Goal: Transaction & Acquisition: Purchase product/service

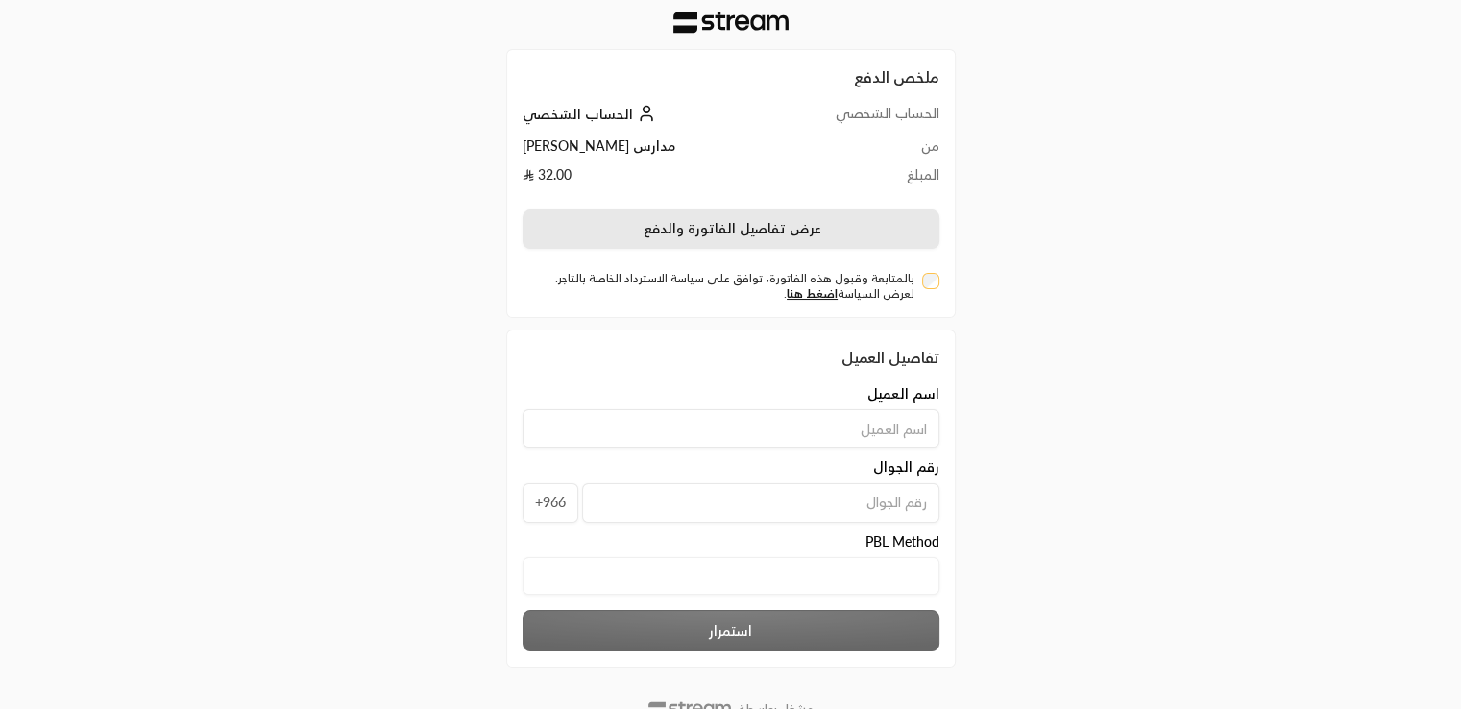
click at [694, 232] on button "عرض تفاصيل الفاتورة والدفع" at bounding box center [731, 229] width 417 height 40
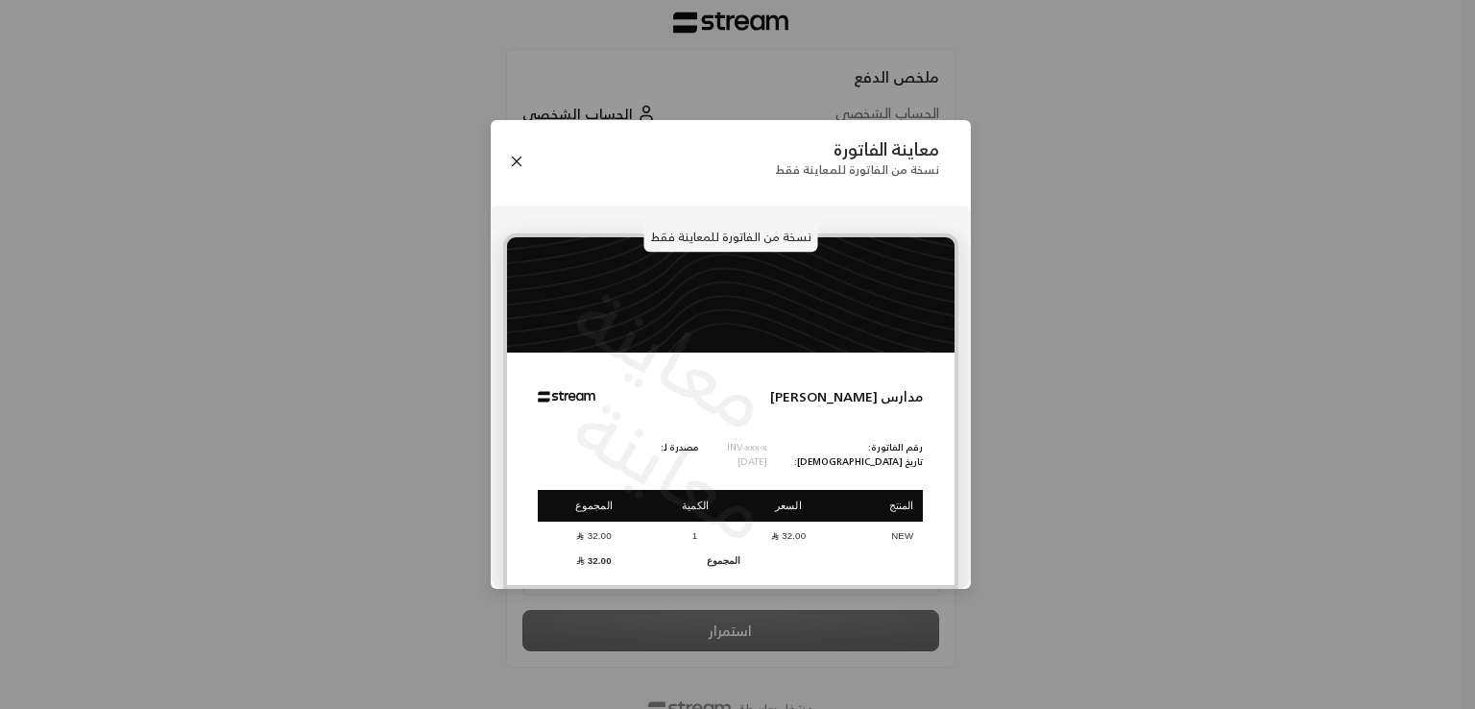
click at [722, 243] on p "نسخة من الفاتورة للمعاينة فقط" at bounding box center [731, 236] width 174 height 31
click at [515, 151] on button "Close" at bounding box center [516, 161] width 21 height 21
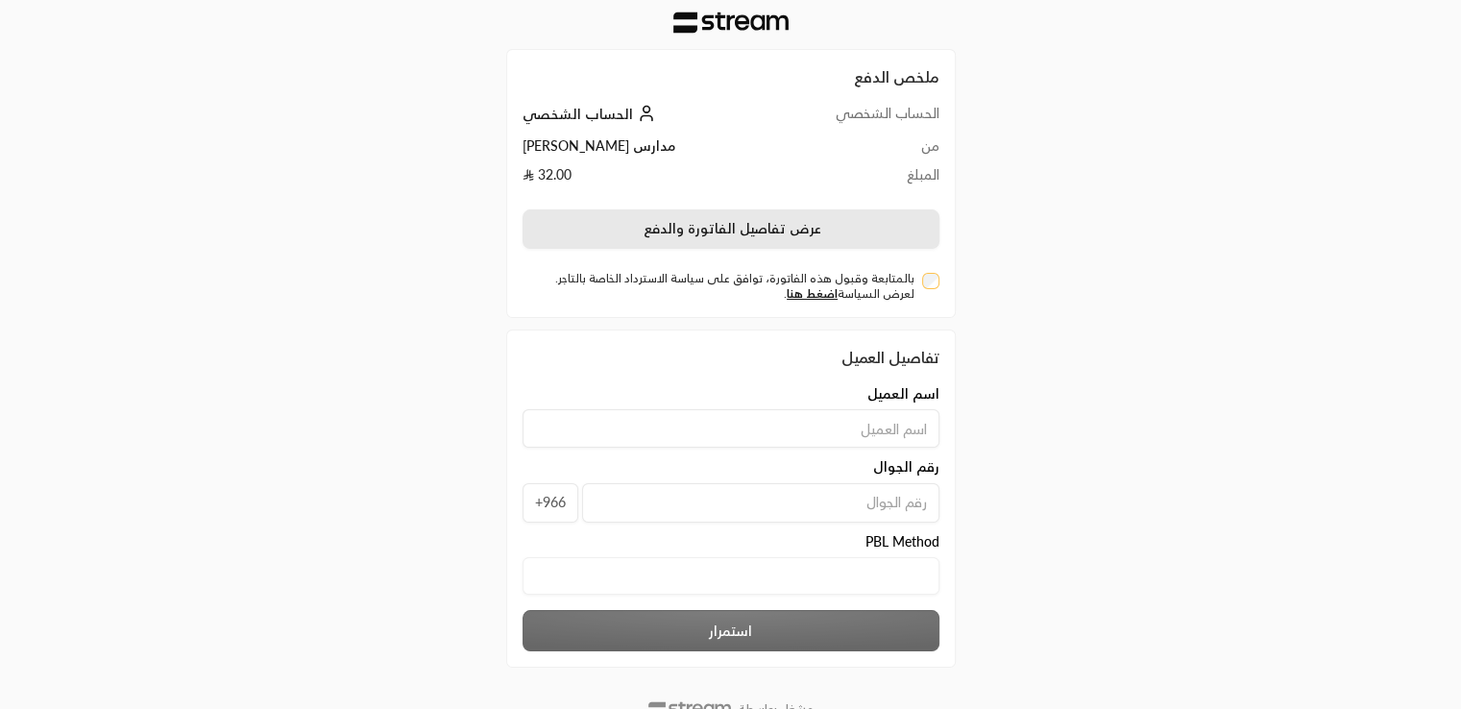
click at [713, 226] on button "عرض تفاصيل الفاتورة والدفع" at bounding box center [731, 229] width 417 height 40
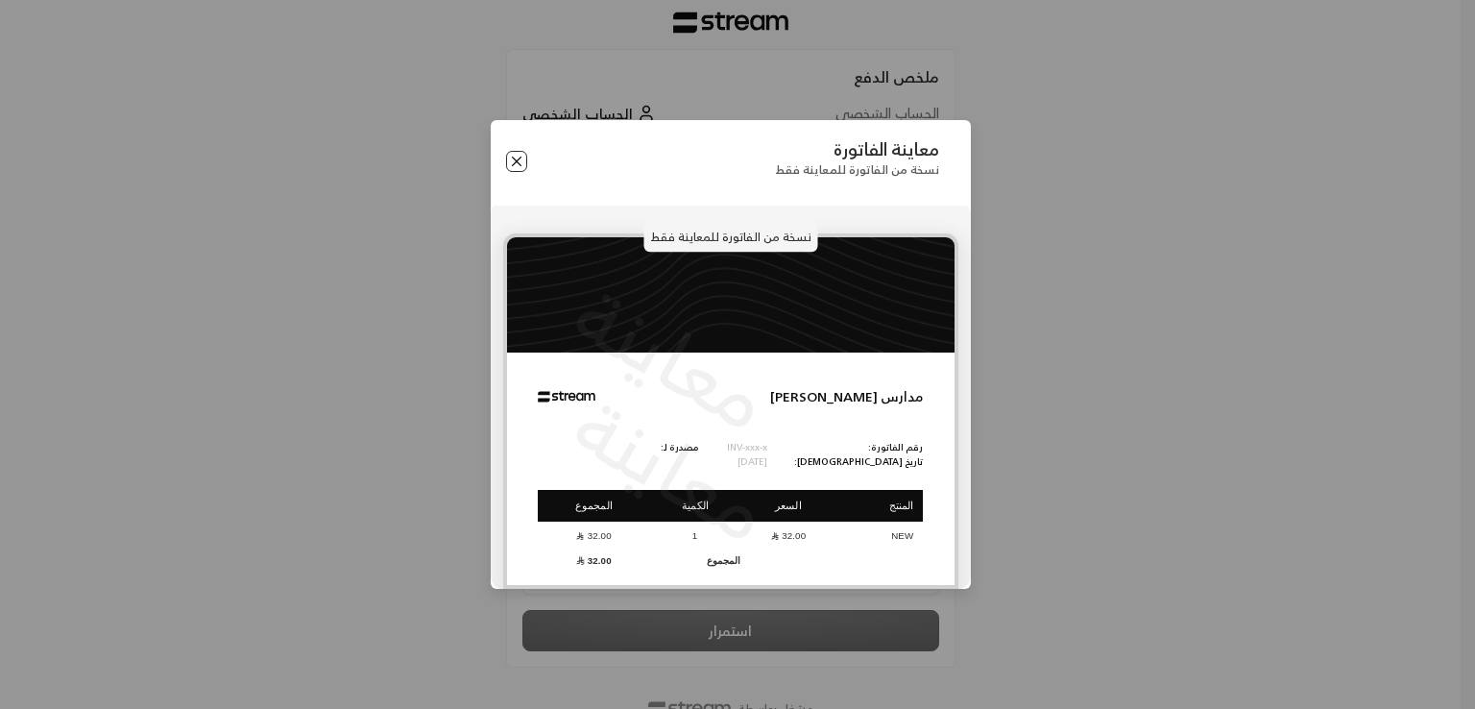
click at [518, 162] on button "Close" at bounding box center [516, 161] width 21 height 21
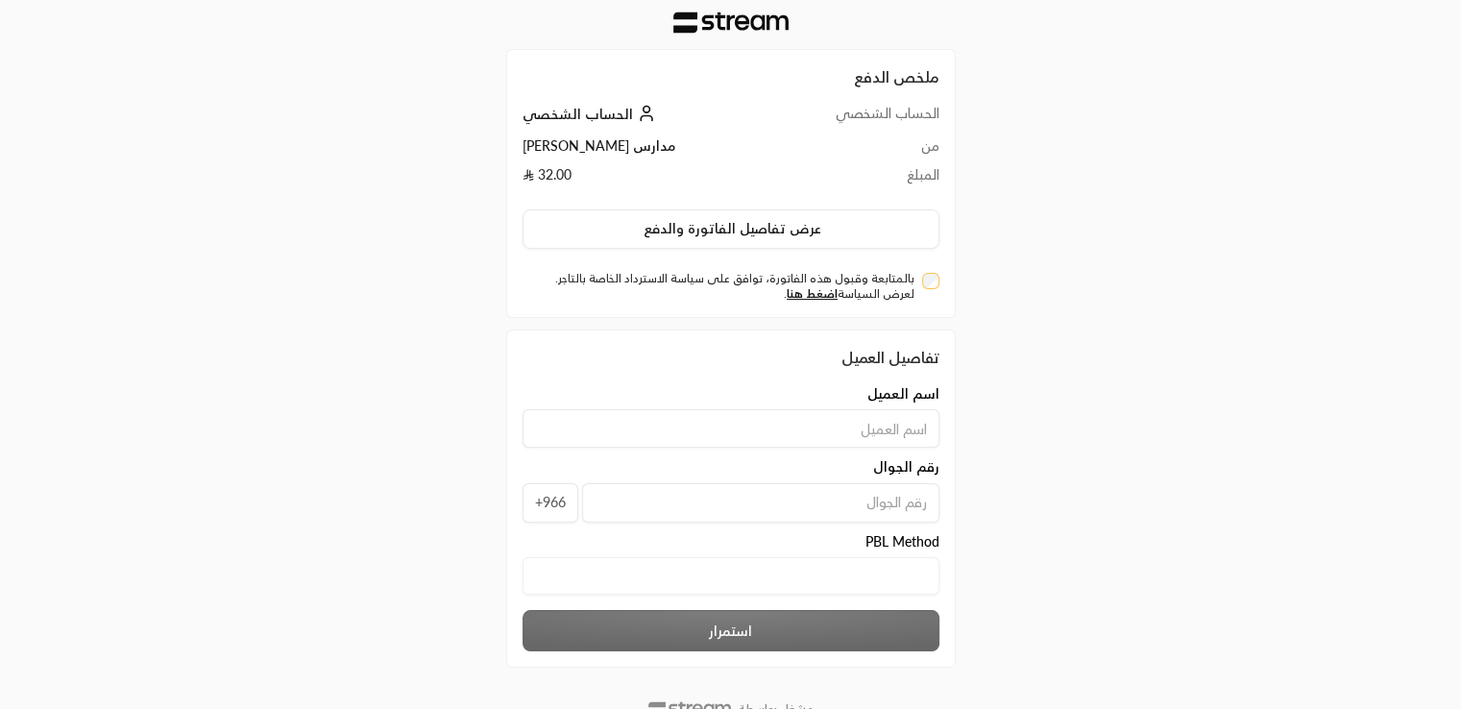
click at [774, 384] on div "اسم العميل" at bounding box center [731, 393] width 417 height 19
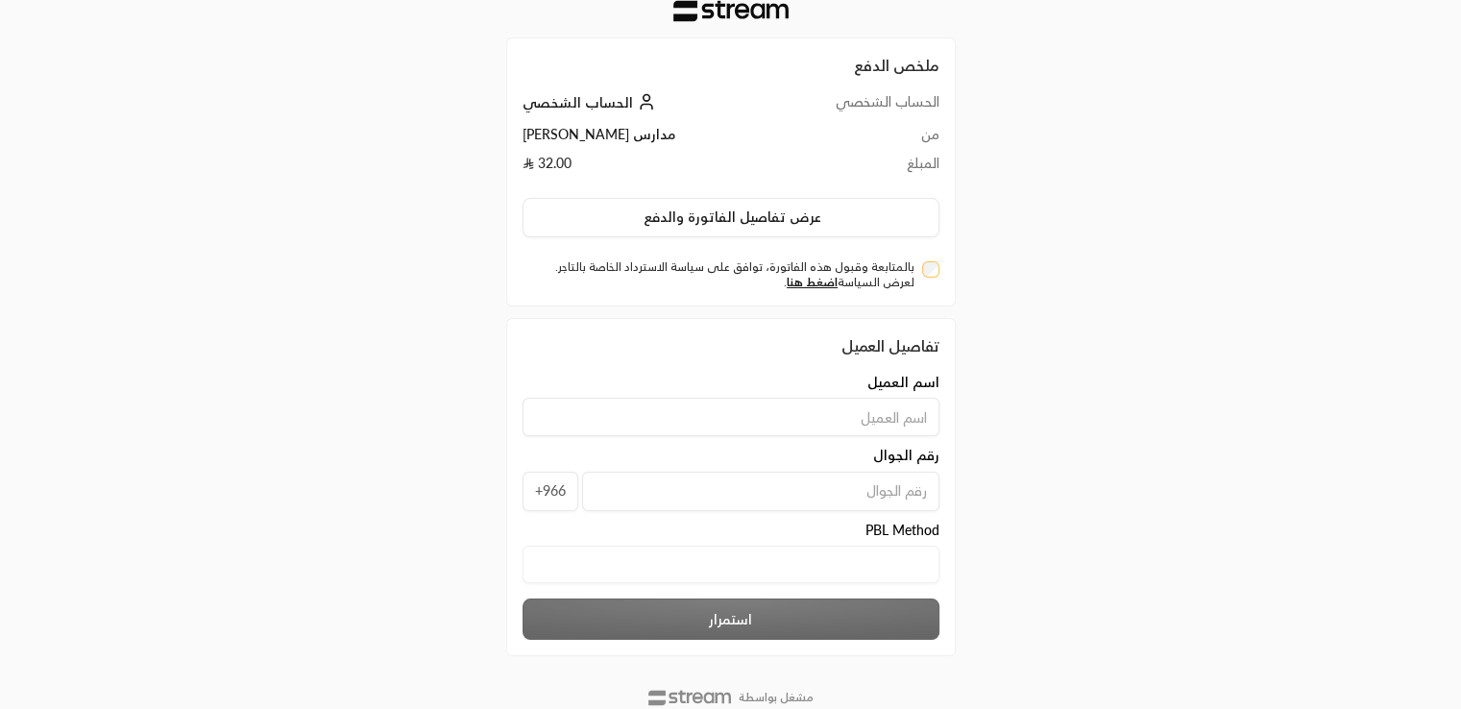
scroll to position [66, 0]
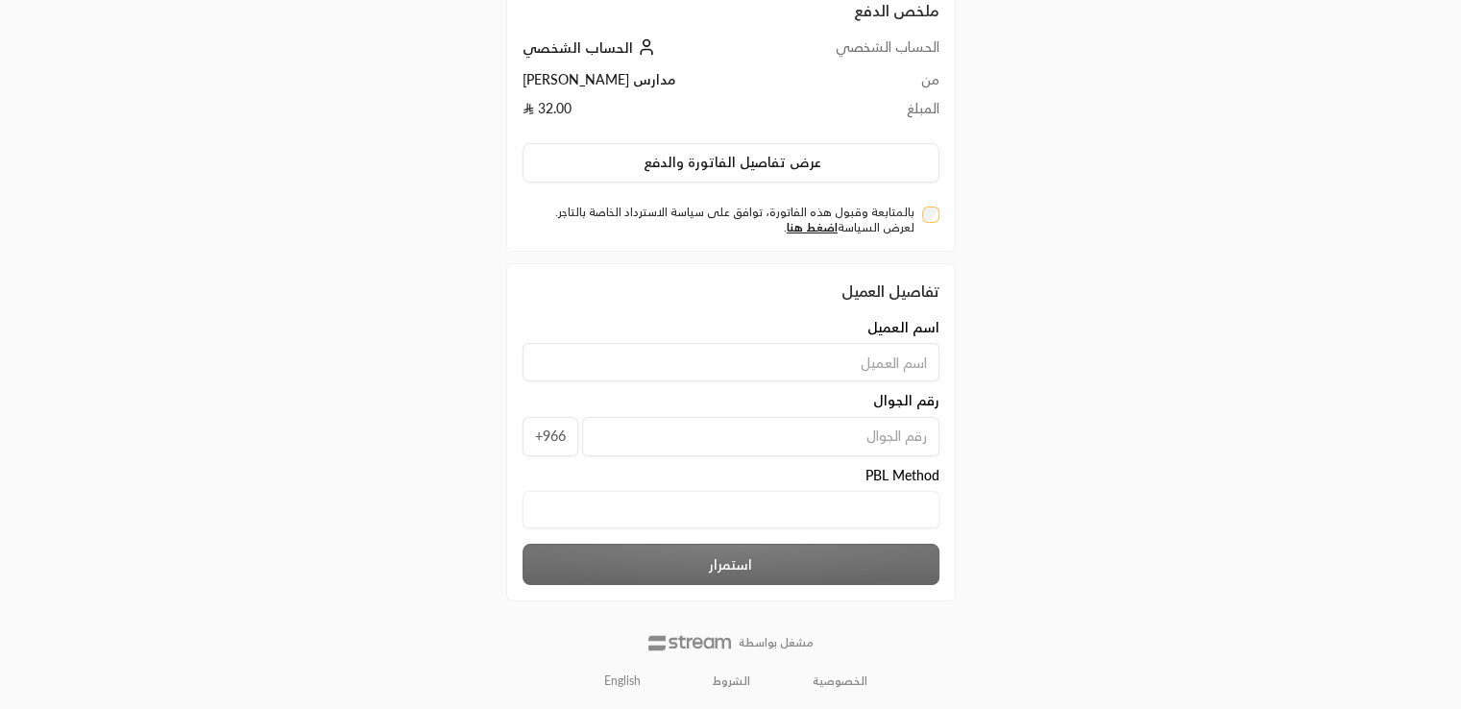
drag, startPoint x: 785, startPoint y: 358, endPoint x: 771, endPoint y: 376, distance: 21.9
click at [771, 376] on input at bounding box center [731, 362] width 417 height 38
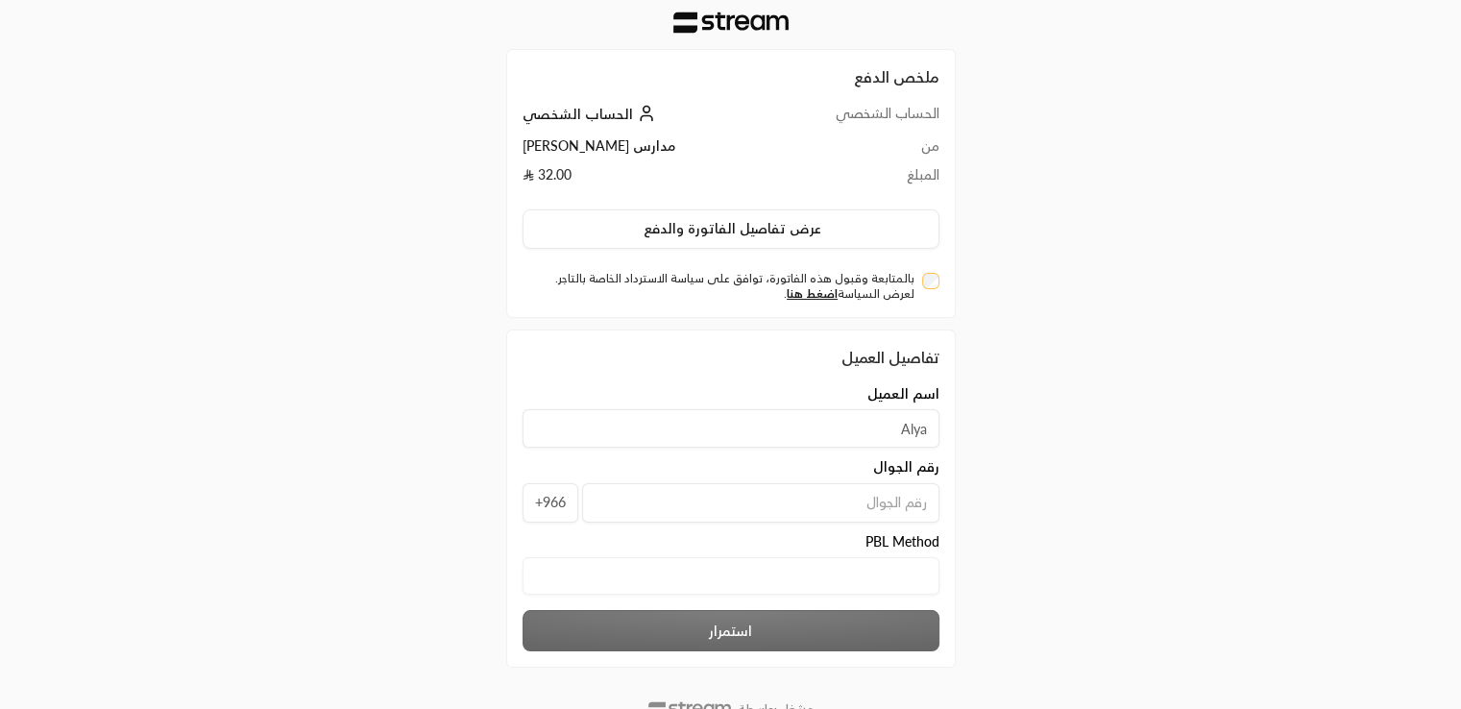
type input "Alya"
click at [810, 497] on input "tel" at bounding box center [760, 502] width 357 height 39
type input "562460288"
click at [830, 625] on div "استمرار" at bounding box center [731, 630] width 436 height 41
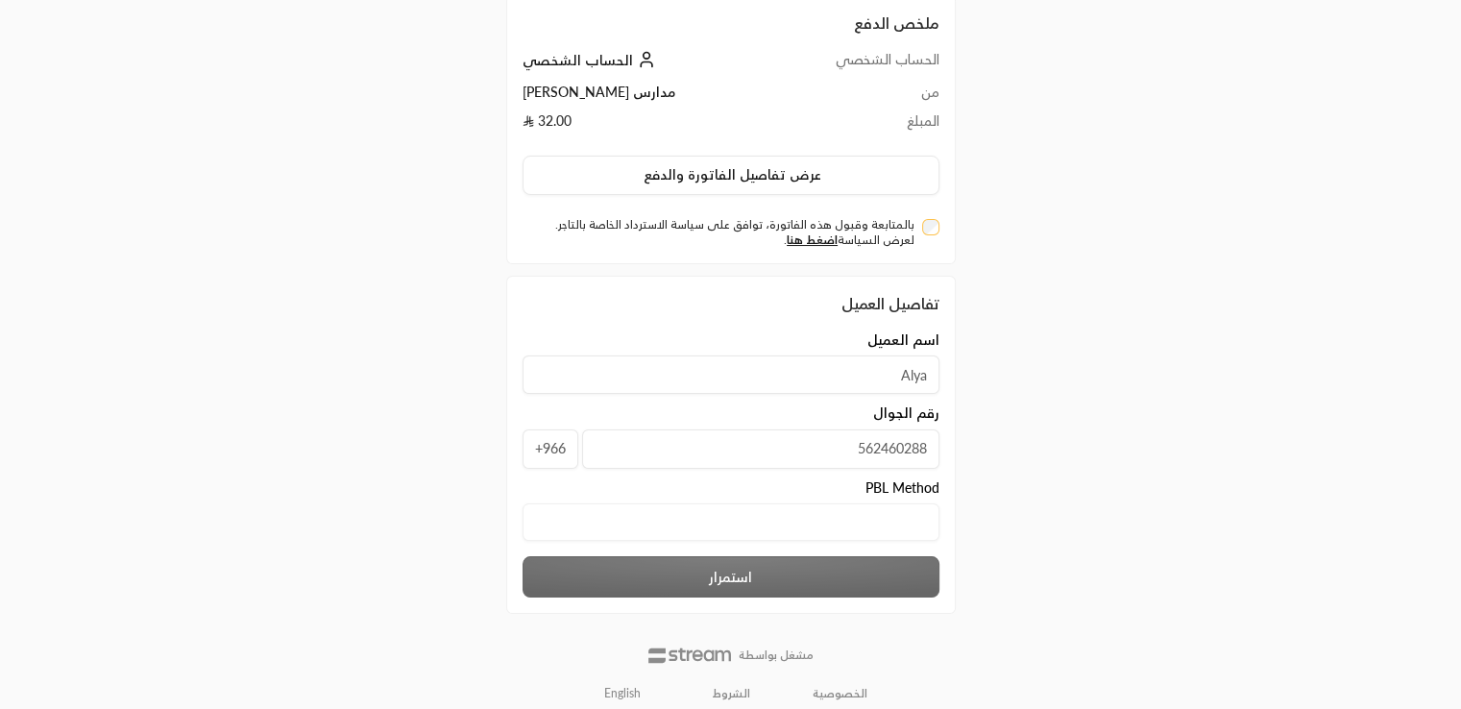
scroll to position [66, 0]
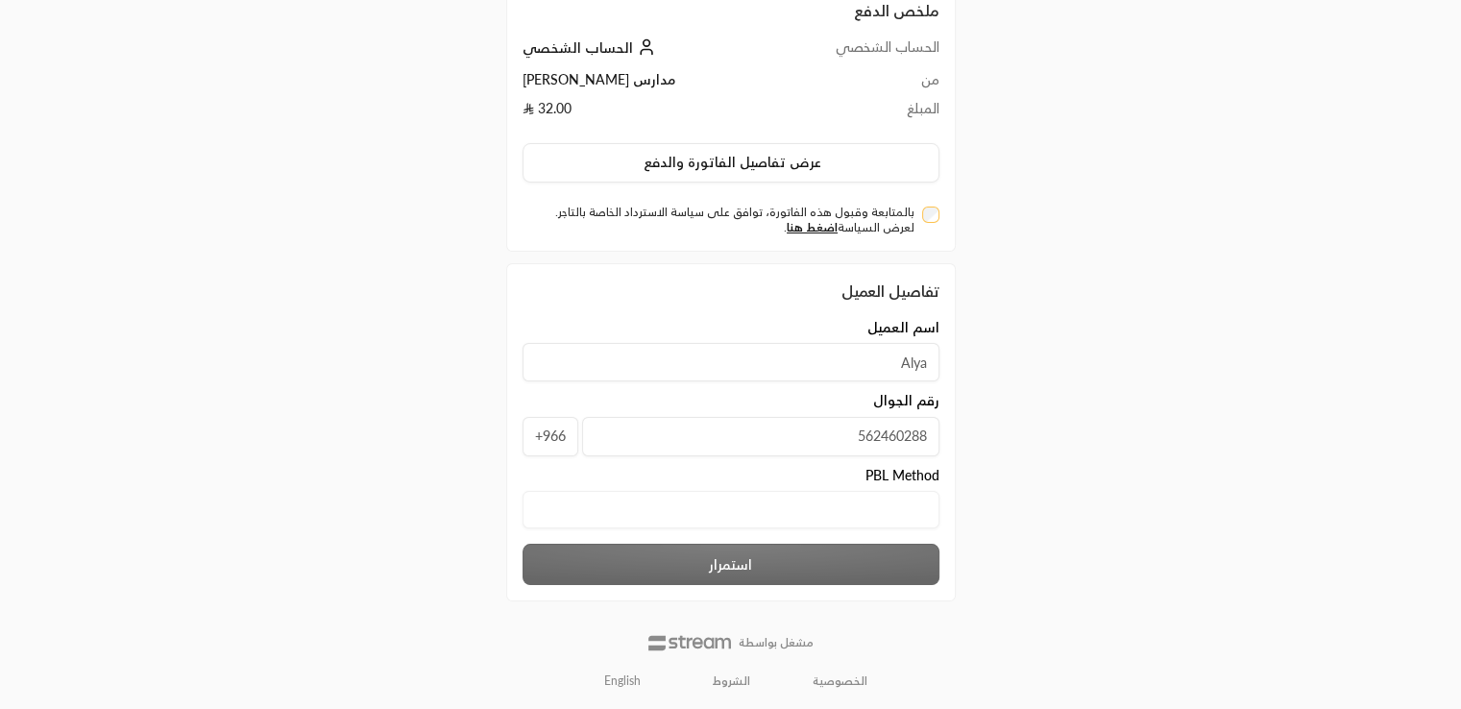
click at [774, 567] on div "استمرار" at bounding box center [731, 564] width 436 height 41
click at [1058, 583] on div "ملخص الدفع الحساب الشخصي الحساب الشخصي من مدارس ابن رشد المبلغ 32.00 عرض تفاصيل…" at bounding box center [730, 323] width 731 height 778
click at [833, 498] on Method "text" at bounding box center [731, 509] width 417 height 37
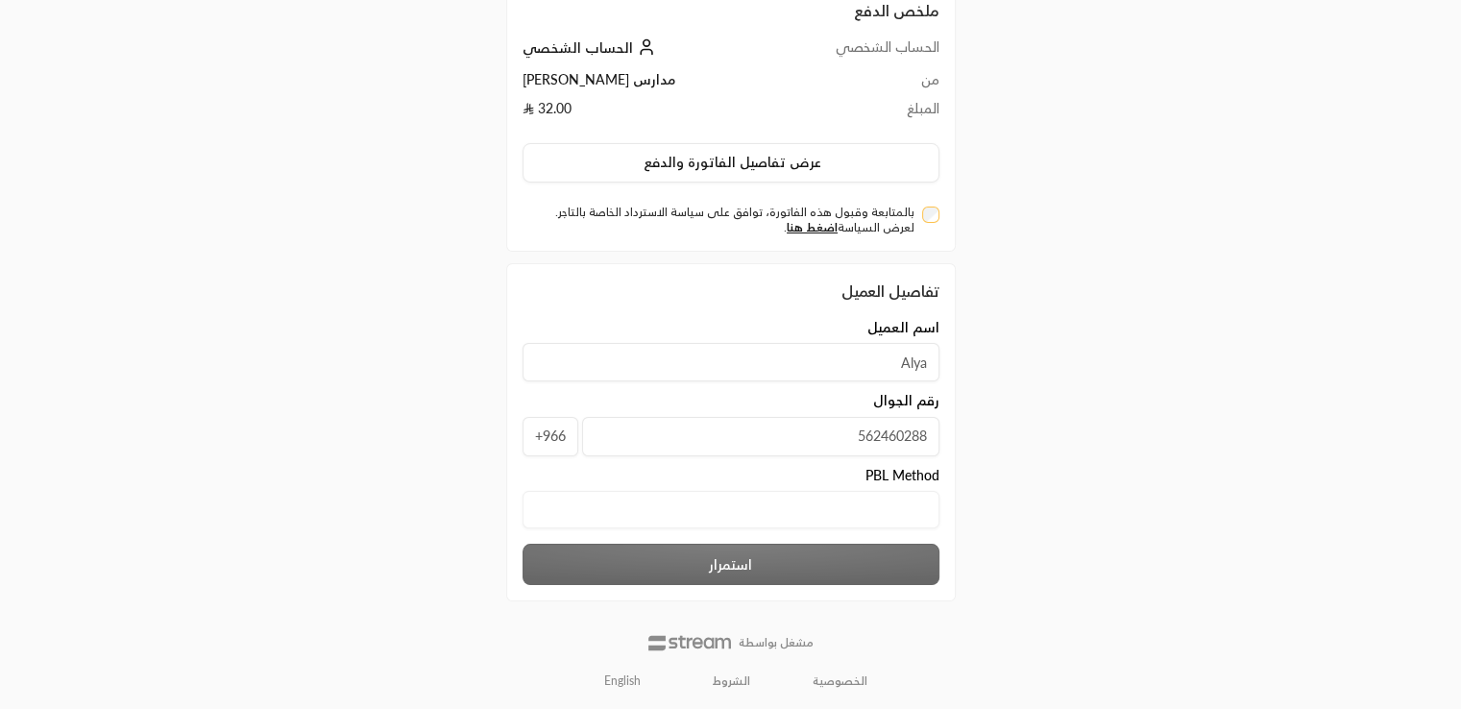
click at [889, 466] on span "PBL Method" at bounding box center [903, 475] width 74 height 19
copy span
click at [737, 514] on Method "text" at bounding box center [731, 509] width 417 height 37
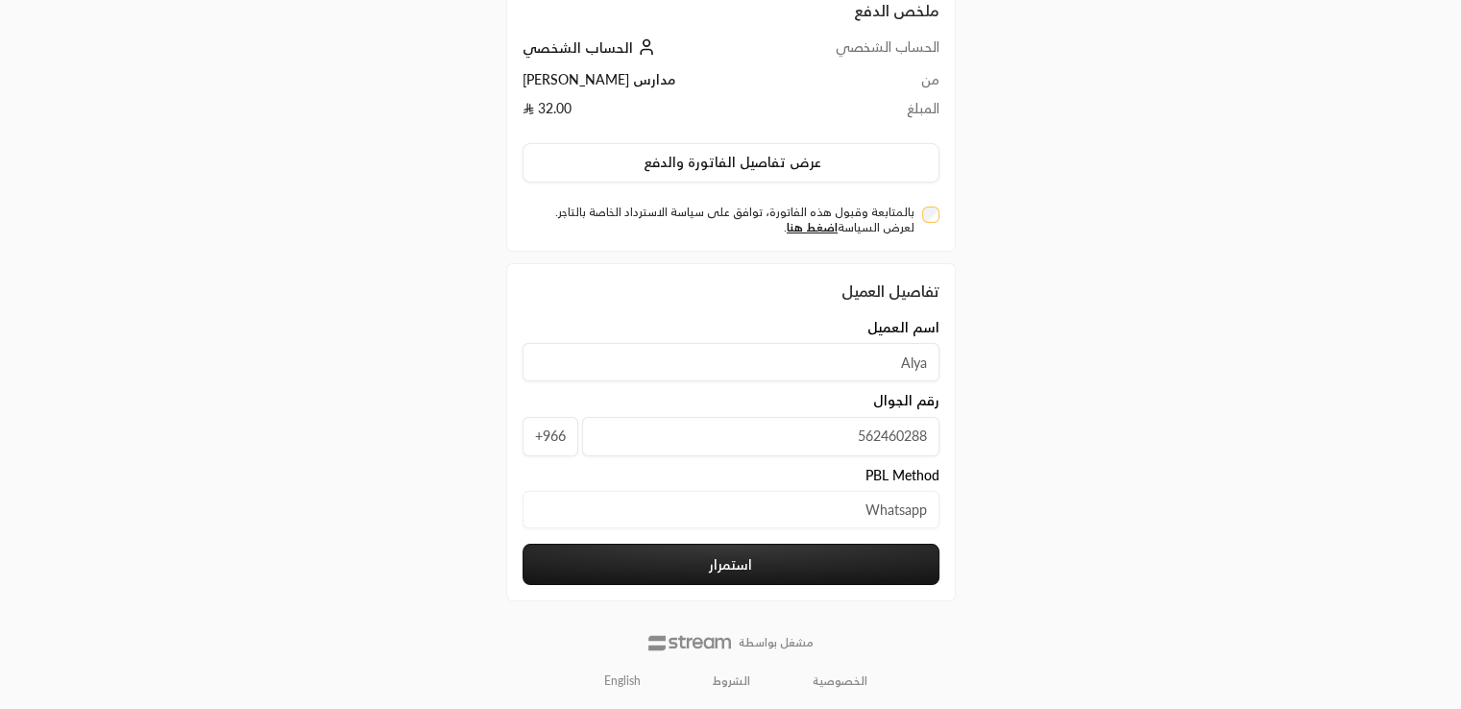
type Method "Whatsapp"
click at [786, 568] on button "استمرار" at bounding box center [731, 564] width 417 height 41
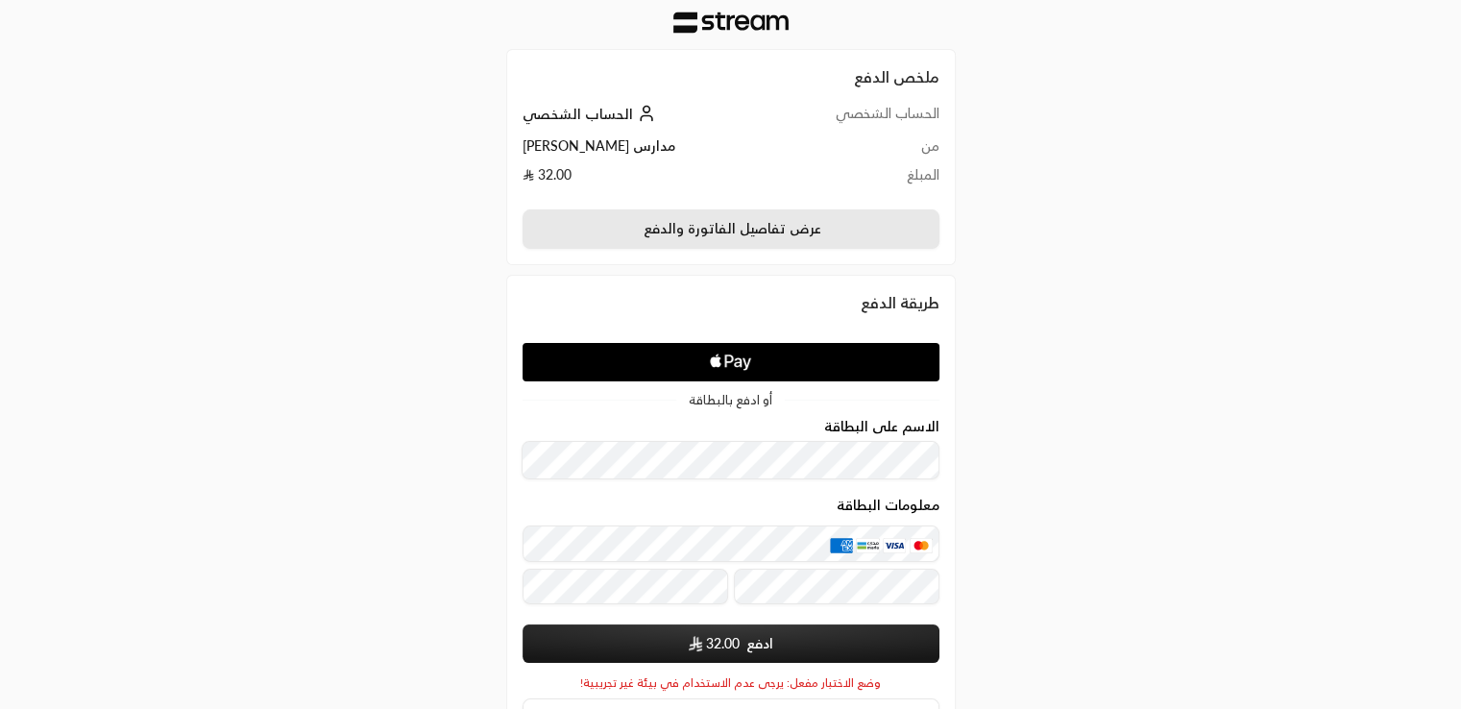
click at [750, 224] on button "عرض تفاصيل الفاتورة والدفع" at bounding box center [731, 229] width 417 height 40
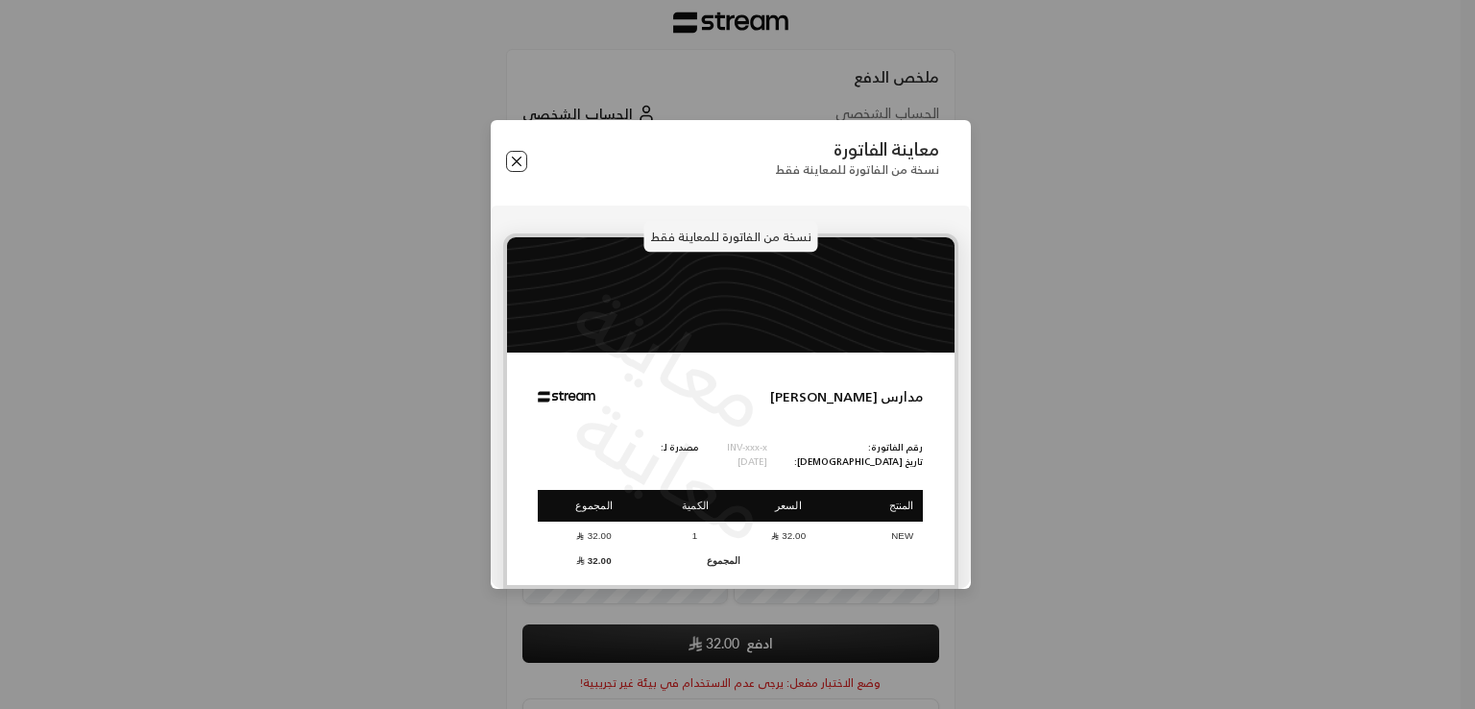
click at [511, 155] on button "Close" at bounding box center [516, 161] width 21 height 21
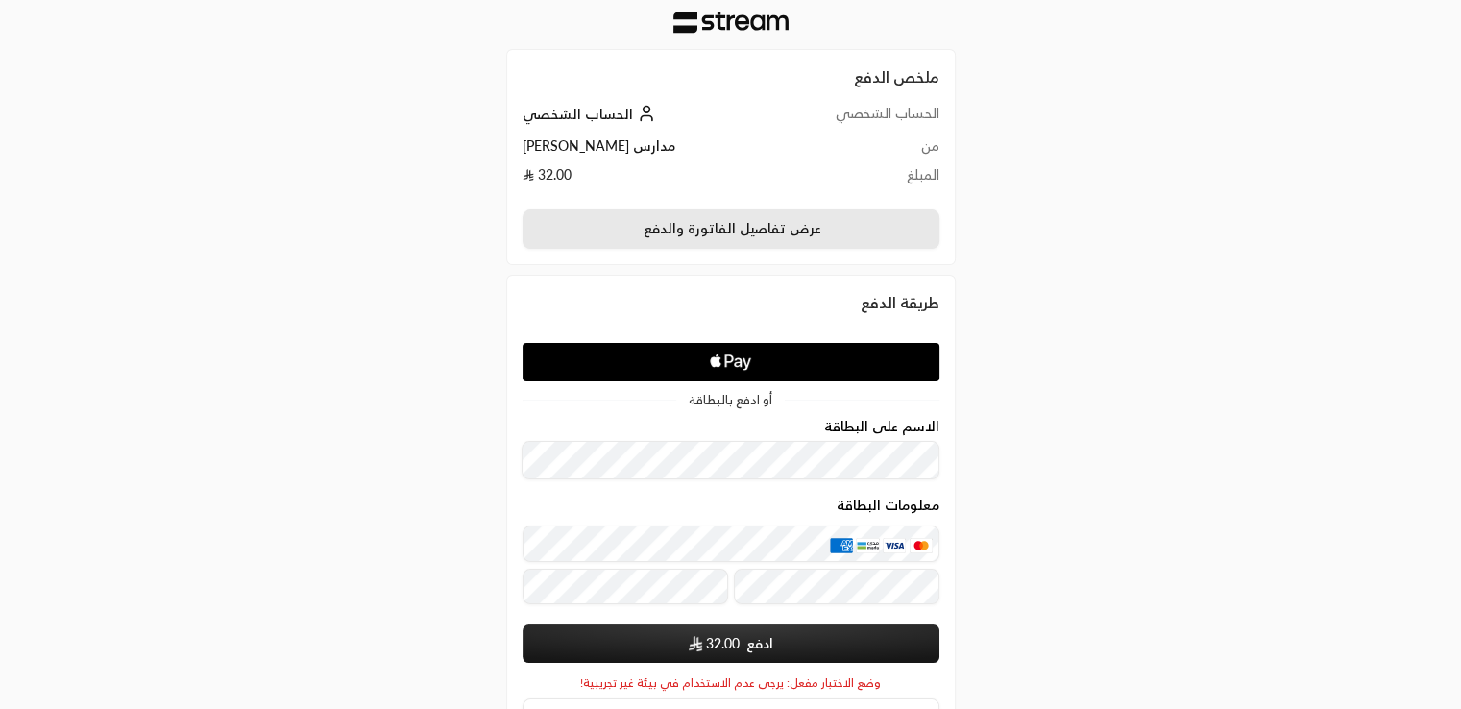
click at [895, 238] on button "عرض تفاصيل الفاتورة والدفع" at bounding box center [731, 229] width 417 height 40
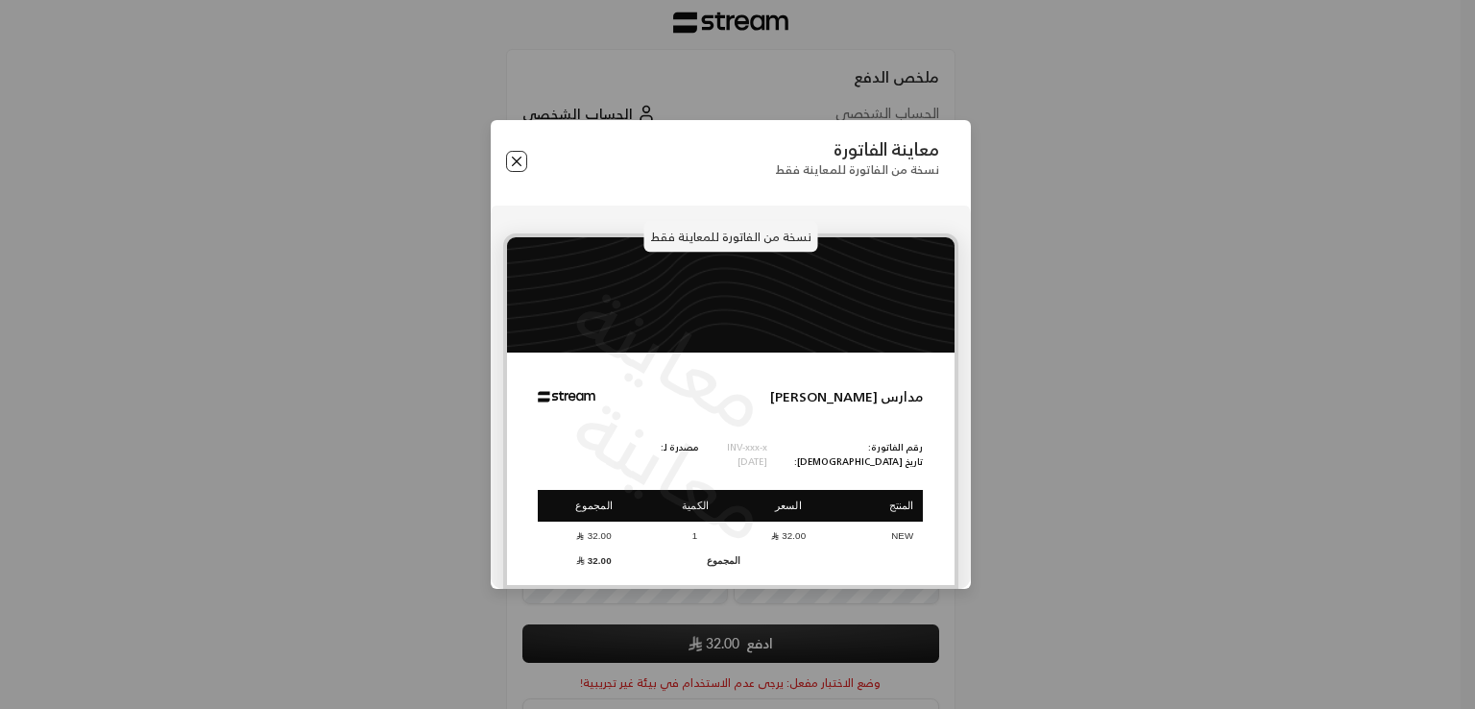
click at [517, 162] on button "Close" at bounding box center [516, 161] width 21 height 21
